Goal: Transaction & Acquisition: Purchase product/service

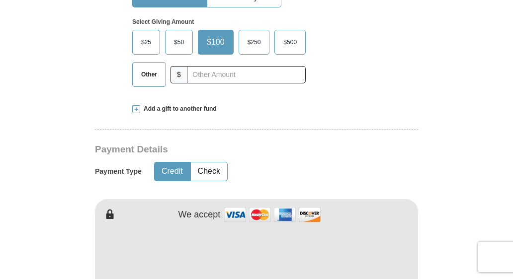
scroll to position [367, 0]
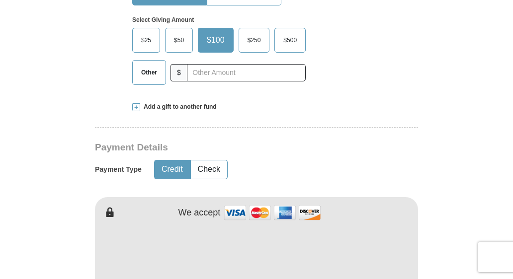
click at [186, 33] on span "$50" at bounding box center [179, 40] width 20 height 15
click at [0, 0] on input "$50" at bounding box center [0, 0] width 0 height 0
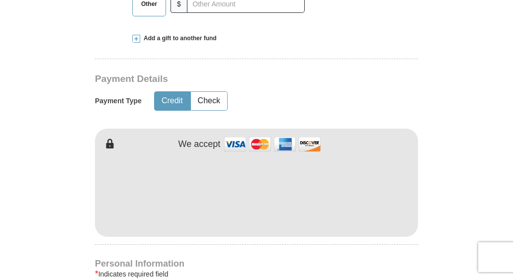
scroll to position [450, 0]
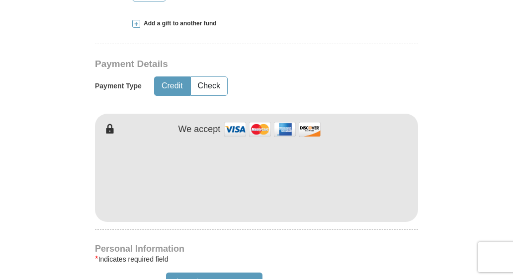
type button "[URL][DOMAIN_NAME]"
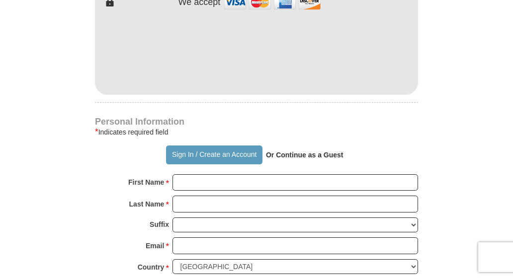
scroll to position [583, 0]
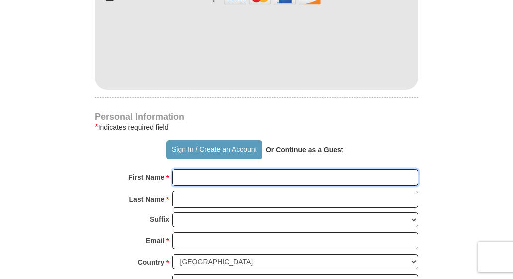
click at [263, 170] on input "First Name *" at bounding box center [296, 178] width 246 height 17
type input "[PERSON_NAME]"
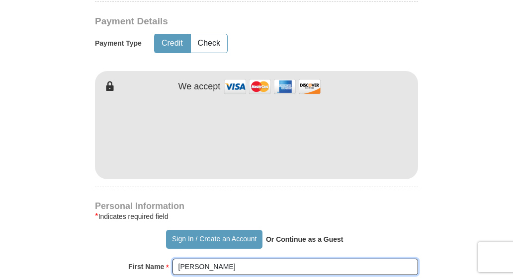
click at [203, 259] on input "[PERSON_NAME]" at bounding box center [296, 267] width 246 height 17
type input "[PERSON_NAME]"
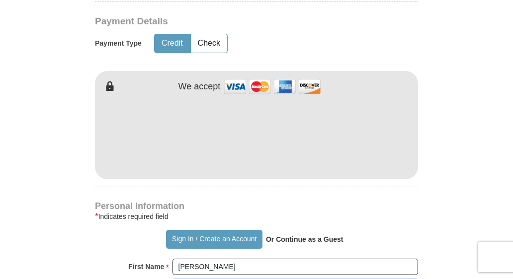
type input "[PERSON_NAME]"
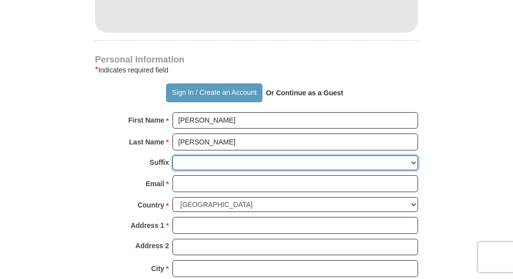
scroll to position [640, 0]
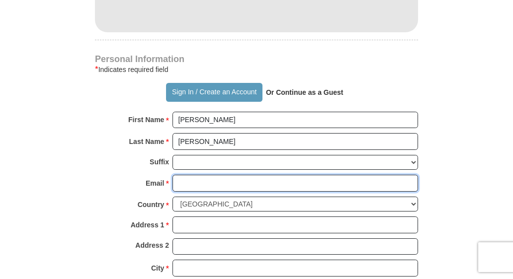
click at [201, 175] on input "Email *" at bounding box center [296, 183] width 246 height 17
type input "[EMAIL_ADDRESS][DOMAIN_NAME]"
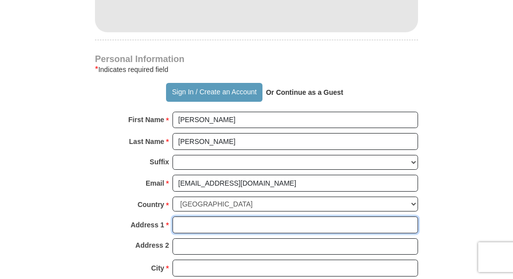
type input "[STREET_ADDRESS]"
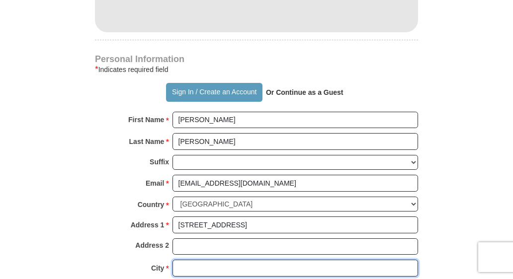
type input "[GEOGRAPHIC_DATA]"
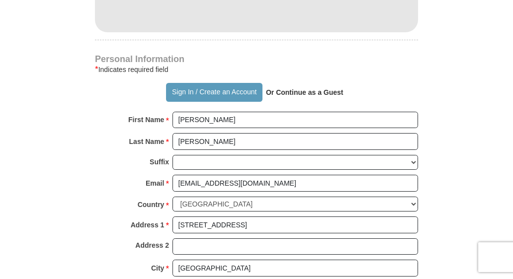
select select "WI"
type input "54729-6264"
type input "7154382392"
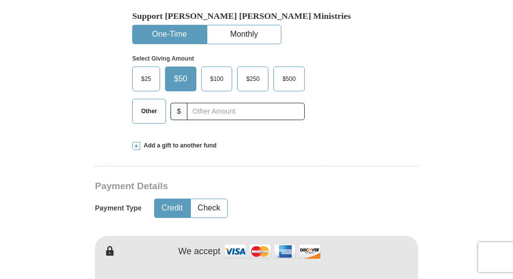
scroll to position [311, 0]
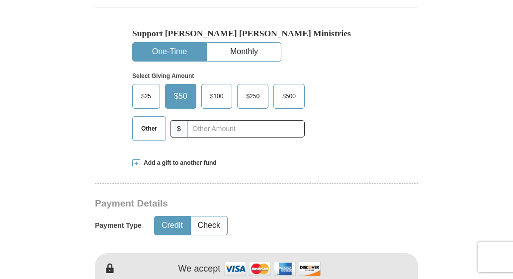
click at [178, 89] on span "$50" at bounding box center [180, 96] width 23 height 15
click at [0, 0] on input "$50" at bounding box center [0, 0] width 0 height 0
click at [136, 160] on span at bounding box center [136, 164] width 8 height 8
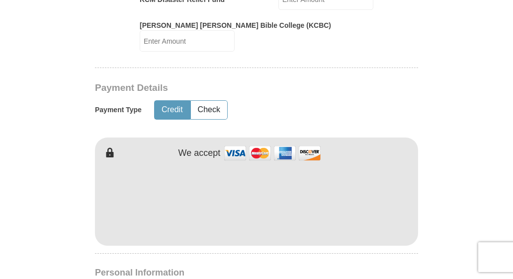
scroll to position [605, 0]
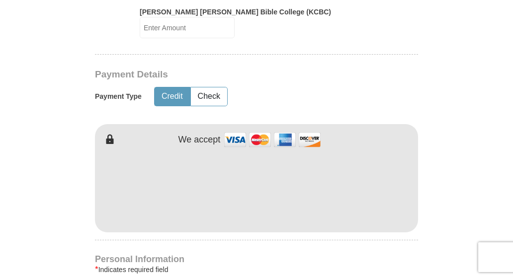
type button "[URL][DOMAIN_NAME]"
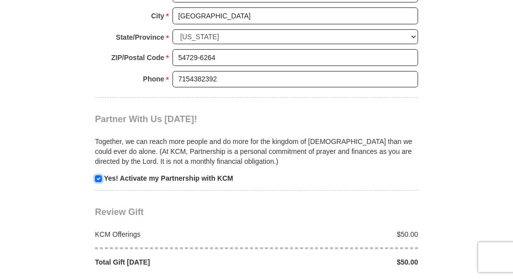
scroll to position [1058, 0]
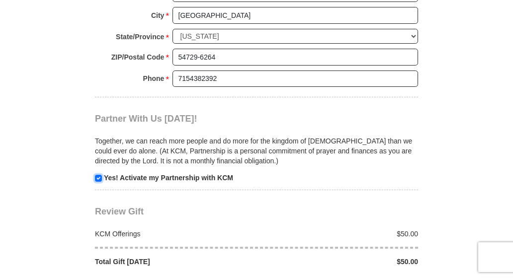
click at [98, 175] on input "checkbox" at bounding box center [98, 178] width 7 height 7
checkbox input "false"
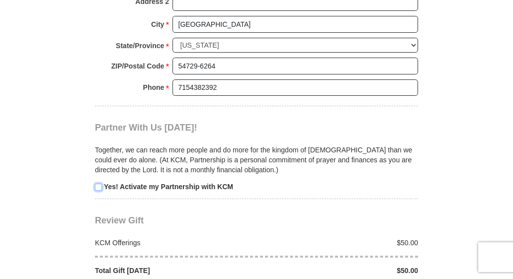
scroll to position [1055, 0]
